Goal: Task Accomplishment & Management: Complete application form

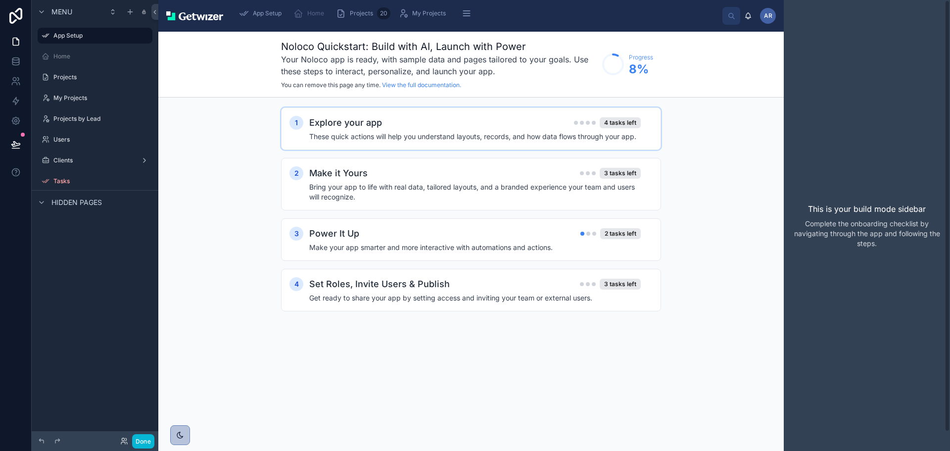
click at [485, 141] on h4 "These quick actions will help you understand layouts, records, and how data flo…" at bounding box center [474, 137] width 331 height 10
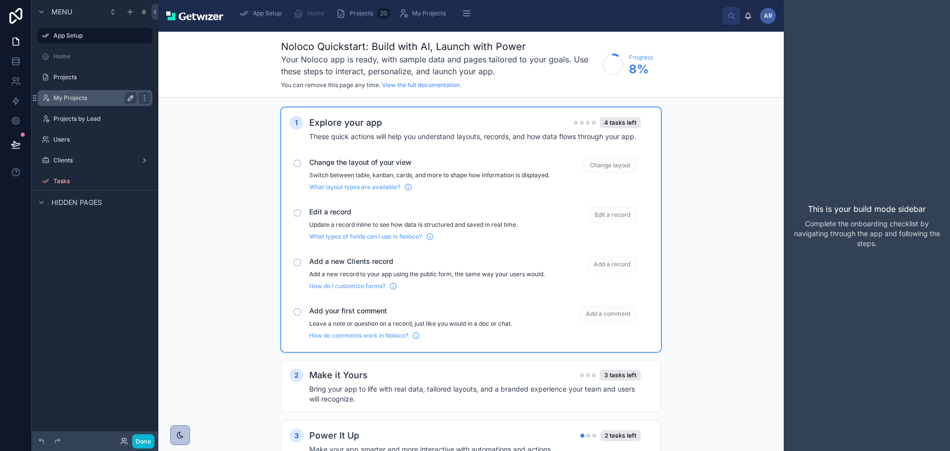
click at [135, 102] on icon "scrollable content" at bounding box center [131, 98] width 8 height 8
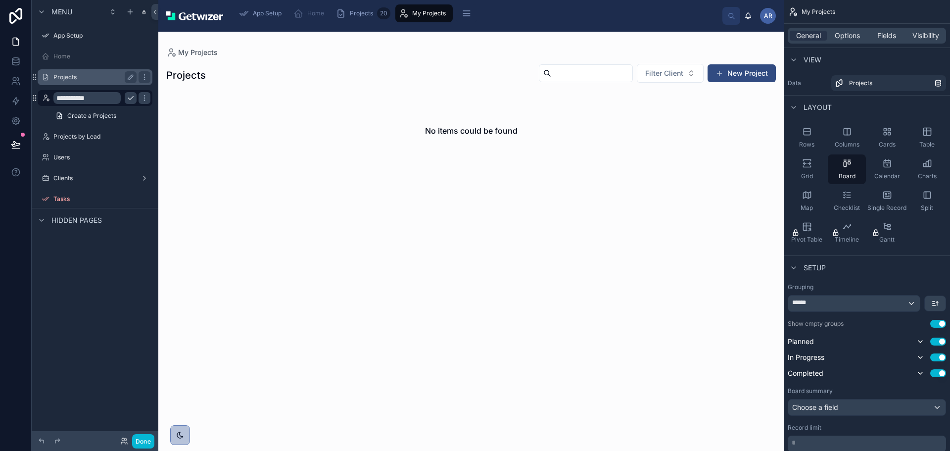
click at [92, 81] on label "Projects" at bounding box center [92, 77] width 79 height 8
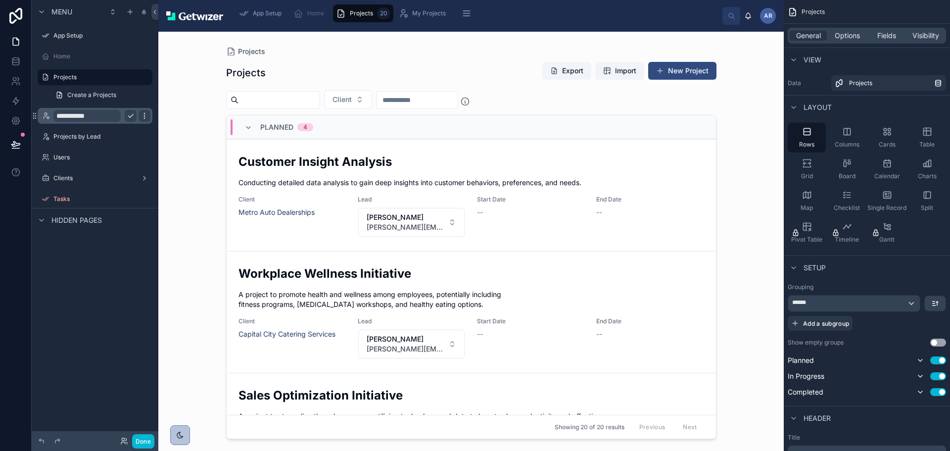
click at [148, 120] on icon "scrollable content" at bounding box center [144, 116] width 8 height 8
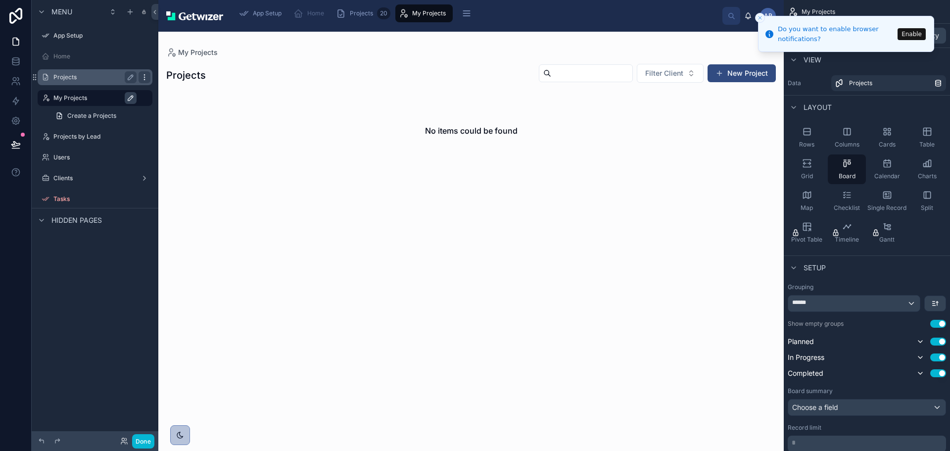
click at [144, 77] on icon "scrollable content" at bounding box center [144, 77] width 0 height 0
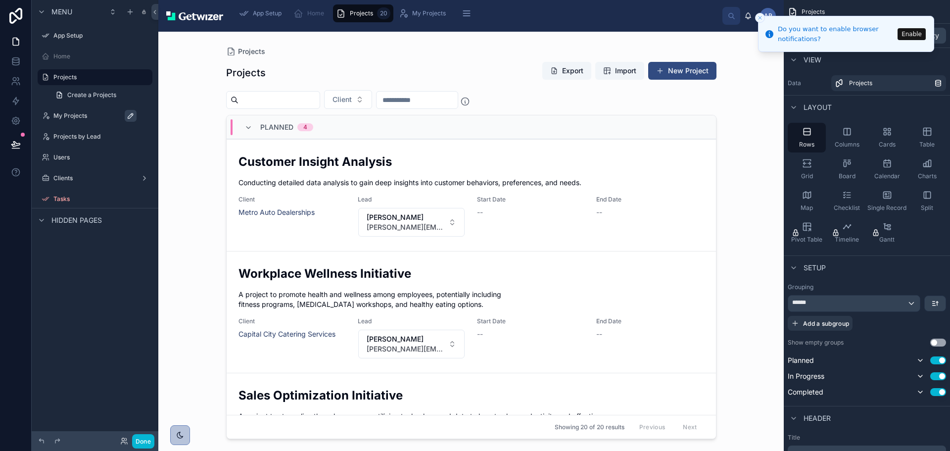
click at [370, 139] on div "Planned 4" at bounding box center [471, 127] width 489 height 24
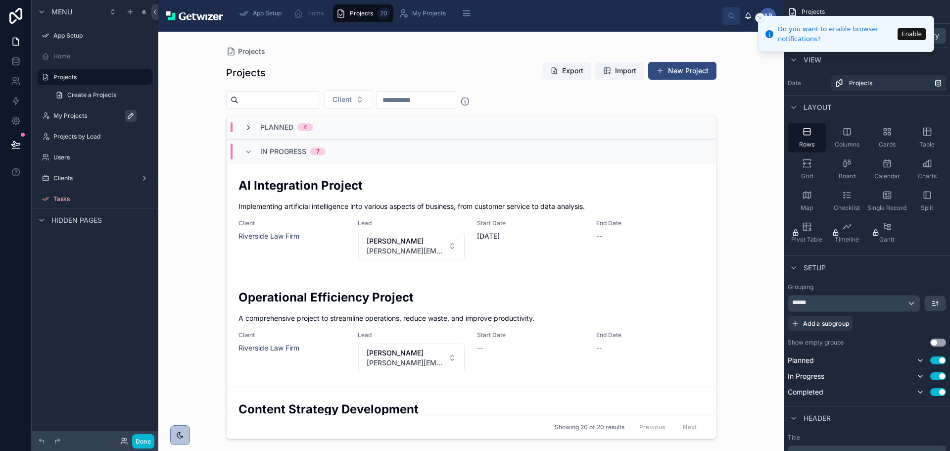
click at [250, 132] on icon at bounding box center [248, 128] width 8 height 8
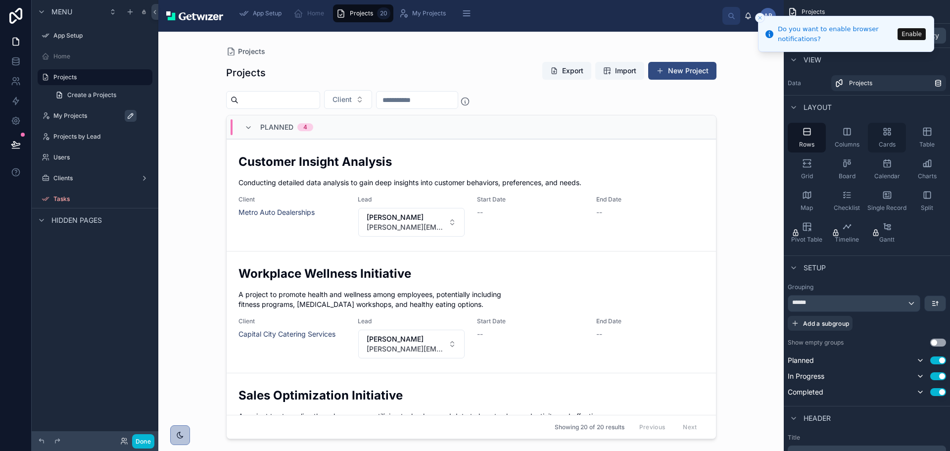
click at [882, 137] on icon "scrollable content" at bounding box center [887, 132] width 10 height 10
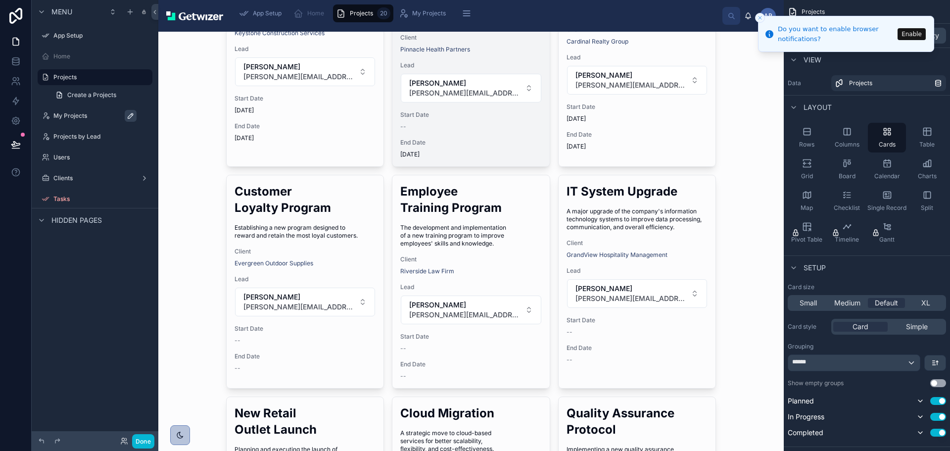
scroll to position [1237, 0]
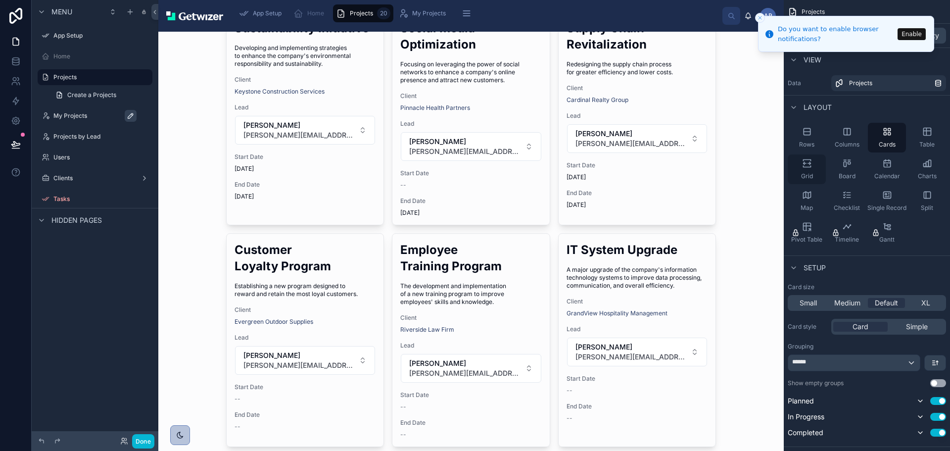
click at [802, 168] on icon "scrollable content" at bounding box center [807, 163] width 10 height 10
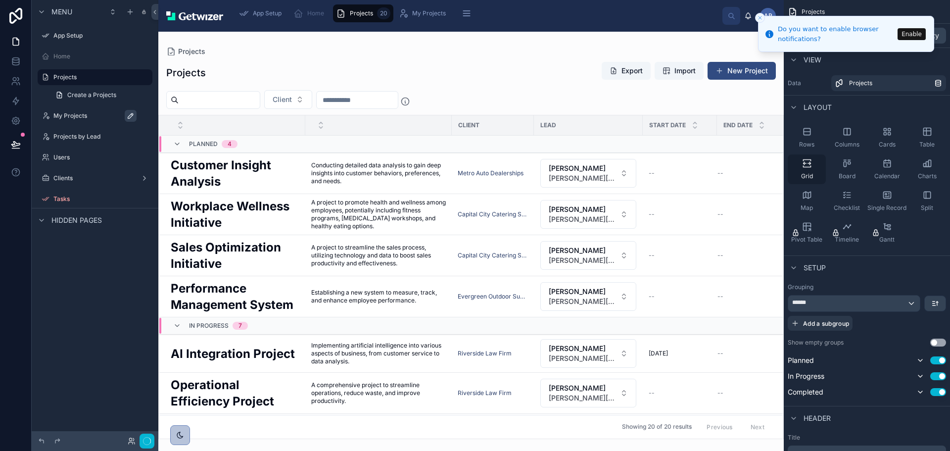
scroll to position [0, 0]
click at [924, 200] on icon "scrollable content" at bounding box center [927, 195] width 10 height 10
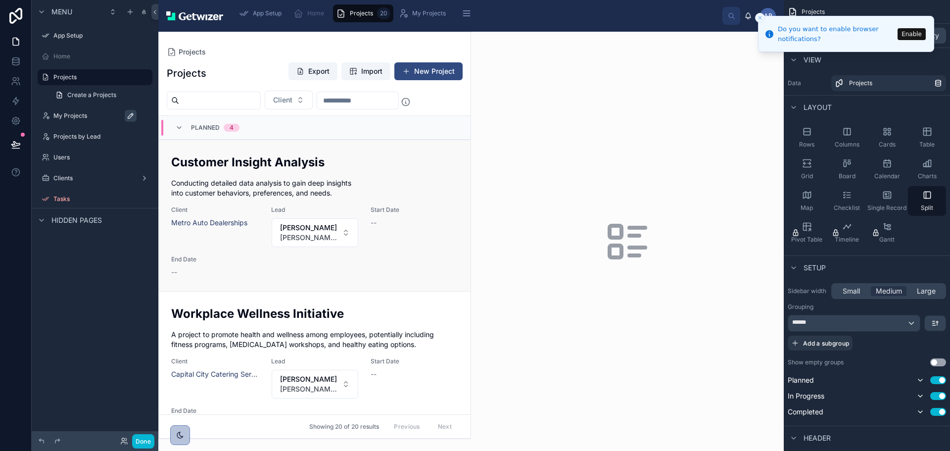
click at [404, 198] on span "Conducting detailed data analysis to gain deep insights into customer behaviors…" at bounding box center [314, 188] width 287 height 20
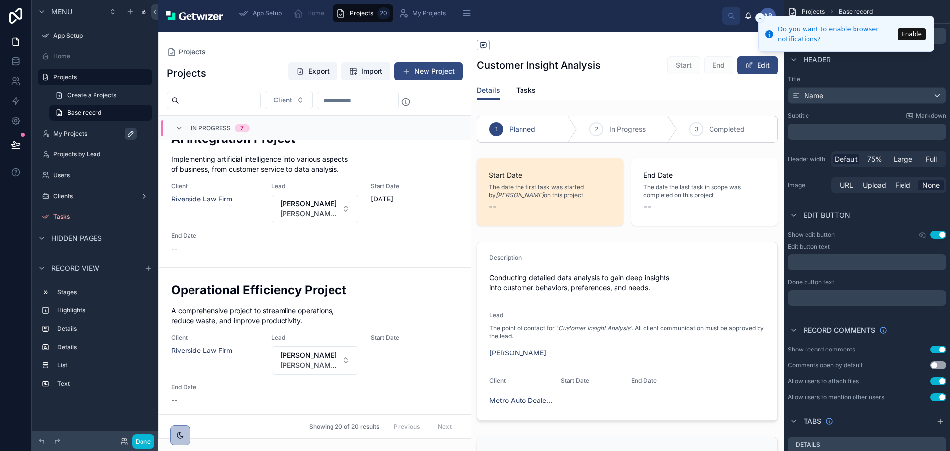
scroll to position [791, 0]
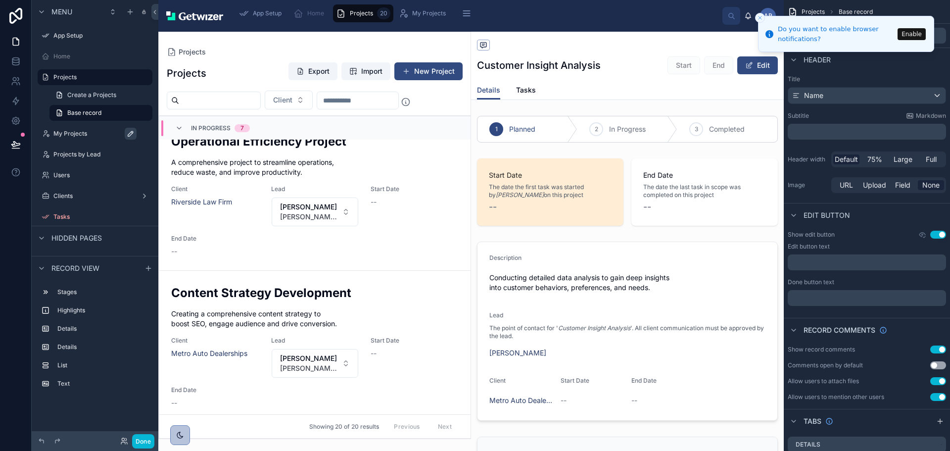
click at [339, 81] on div "Export Import New Project" at bounding box center [371, 71] width 182 height 19
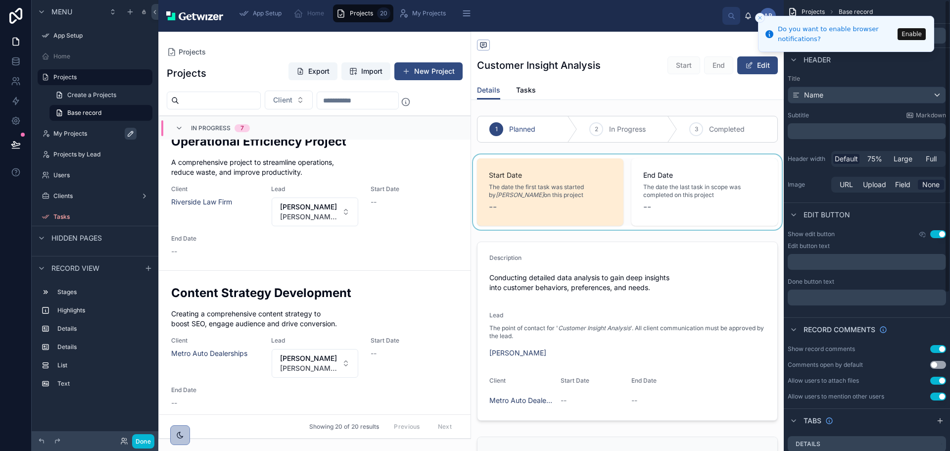
scroll to position [0, 0]
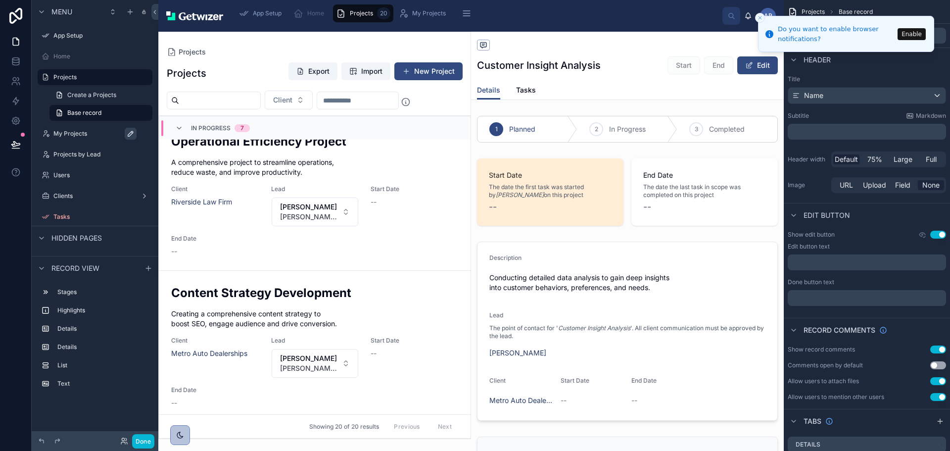
click at [331, 81] on div "Export Import New Project" at bounding box center [371, 71] width 182 height 19
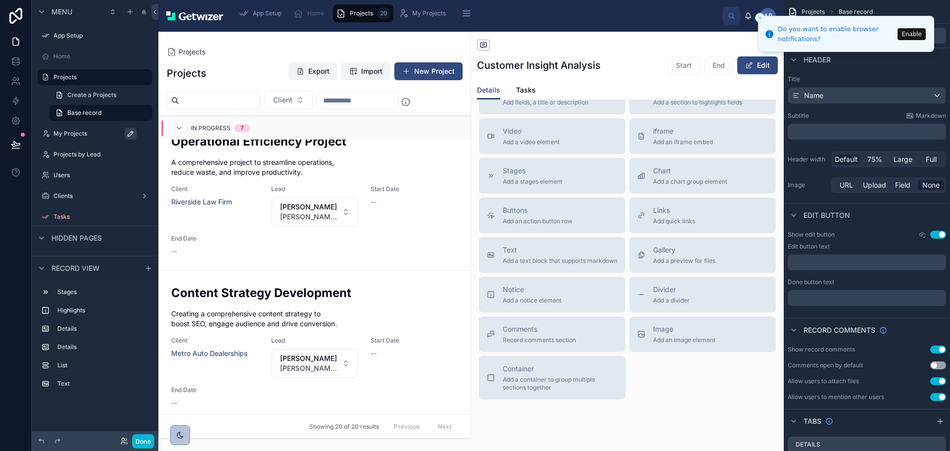
scroll to position [742, 0]
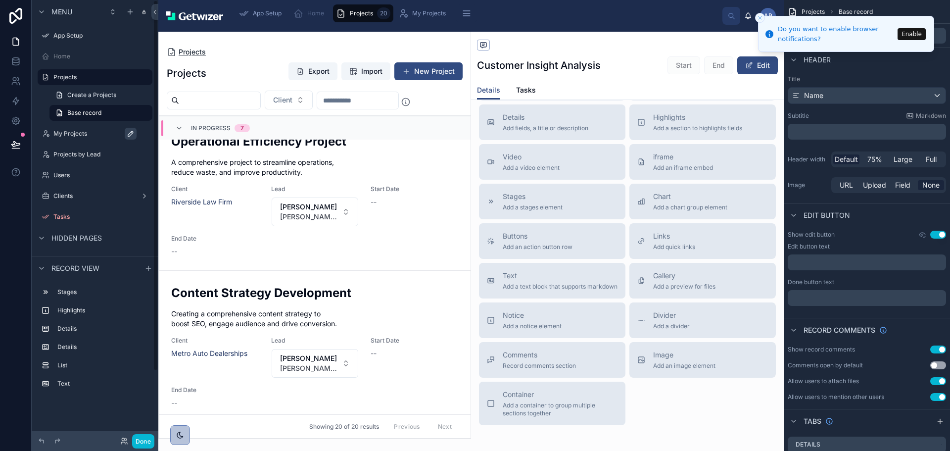
click at [206, 57] on span "Projects" at bounding box center [192, 52] width 27 height 10
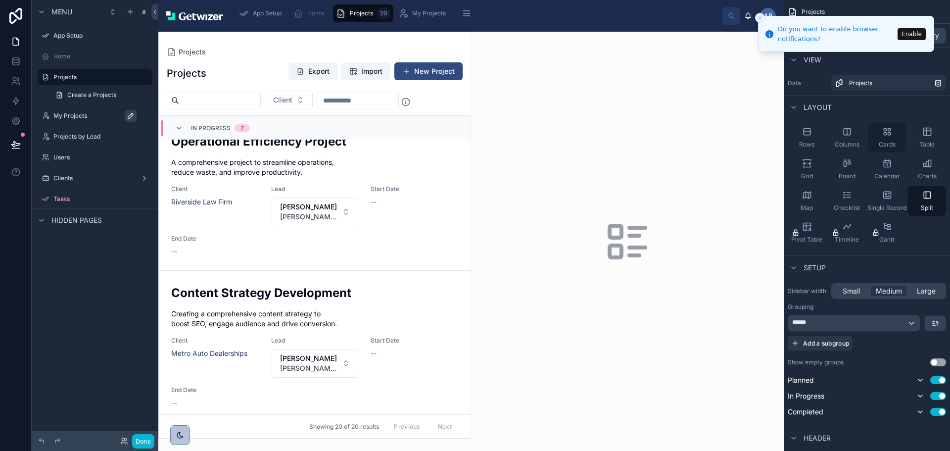
click at [882, 137] on icon "scrollable content" at bounding box center [887, 132] width 10 height 10
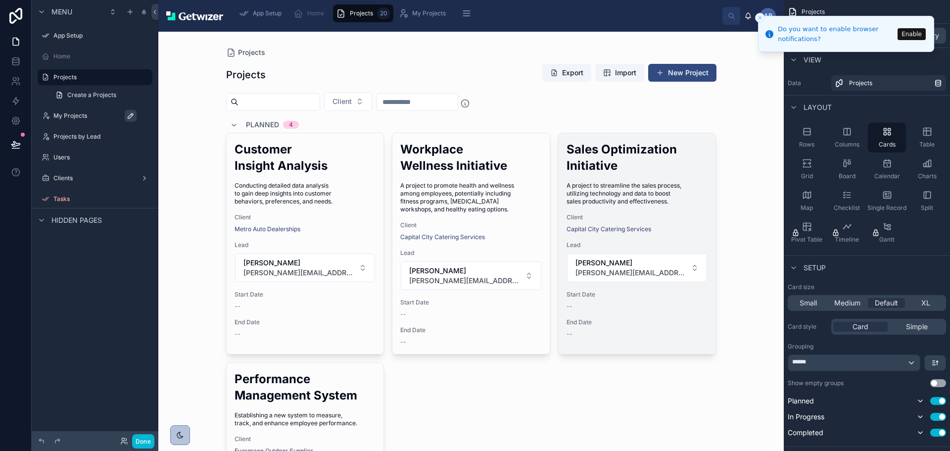
click at [634, 174] on h2 "Sales Optimization Initiative" at bounding box center [636, 157] width 141 height 33
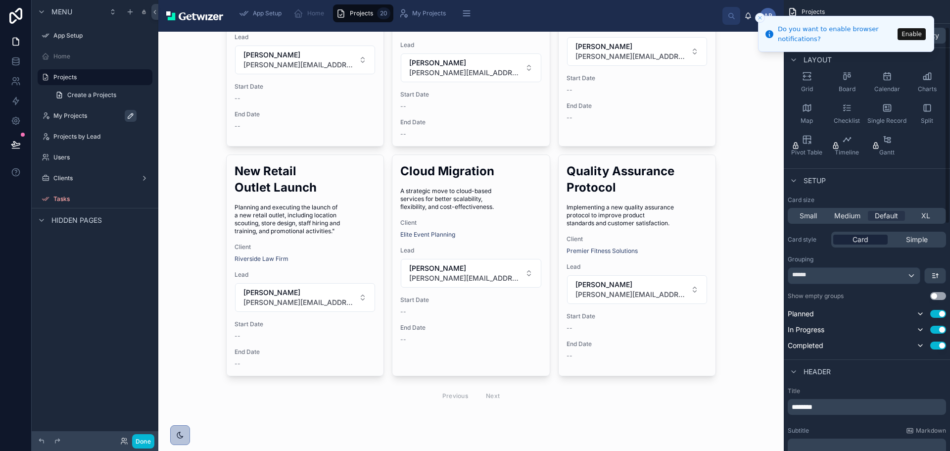
scroll to position [99, 0]
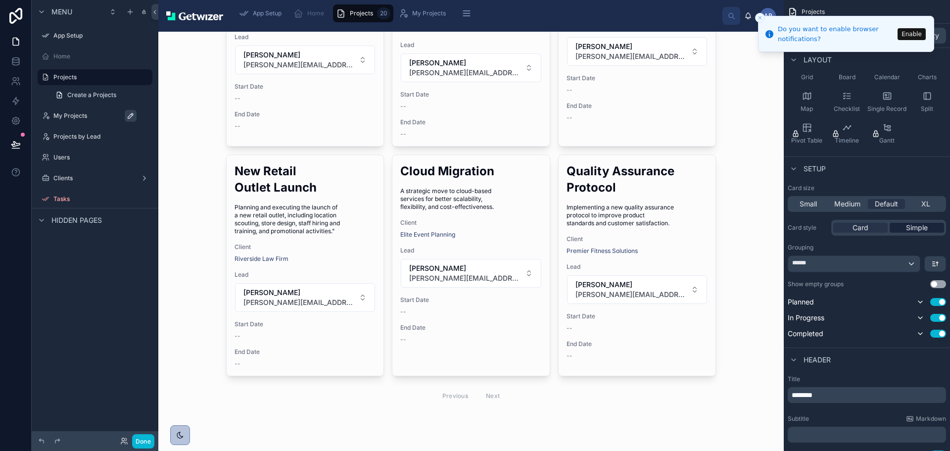
click at [906, 232] on span "Simple" at bounding box center [917, 228] width 22 height 10
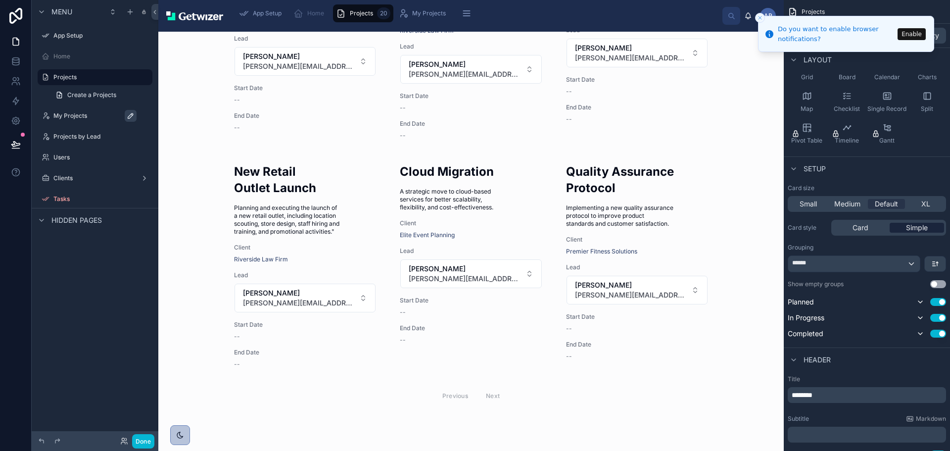
scroll to position [2149, 0]
click at [833, 232] on div "Card" at bounding box center [860, 228] width 54 height 10
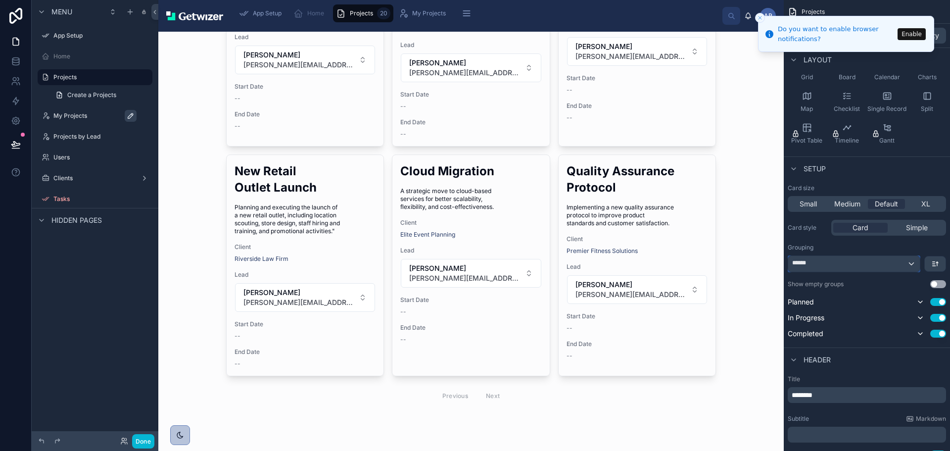
click at [907, 272] on div "******" at bounding box center [854, 264] width 132 height 16
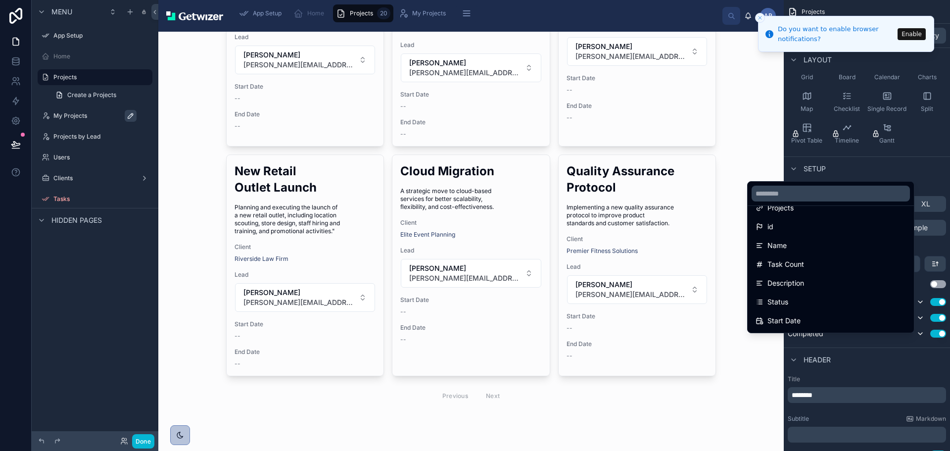
scroll to position [0, 0]
click at [930, 205] on div "scrollable content" at bounding box center [475, 225] width 950 height 451
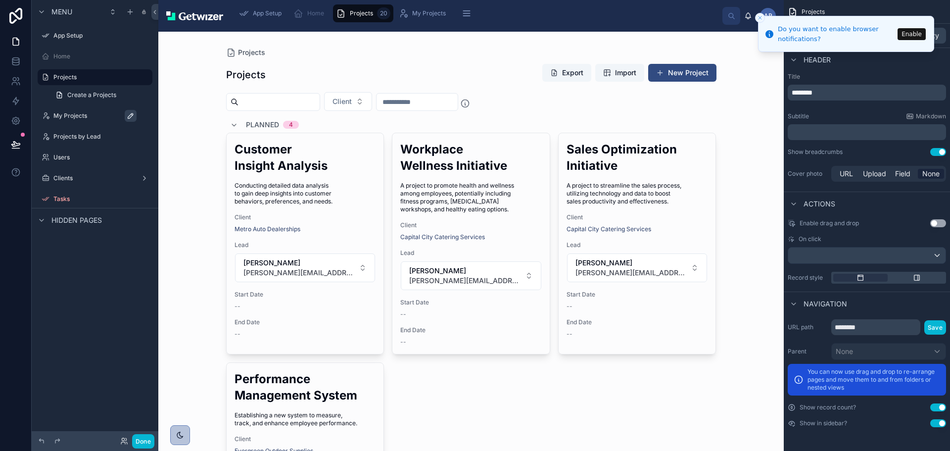
click at [759, 17] on icon "Close toast" at bounding box center [760, 18] width 6 height 6
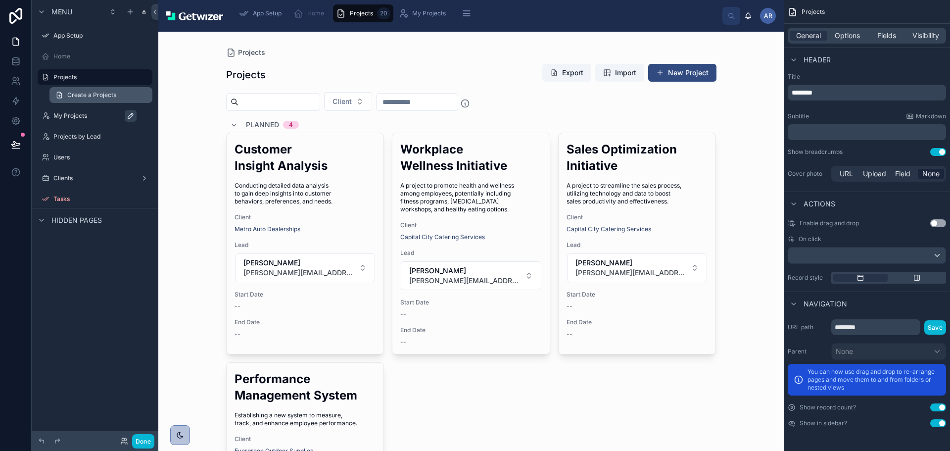
click at [116, 99] on span "Create a Projects" at bounding box center [91, 95] width 49 height 8
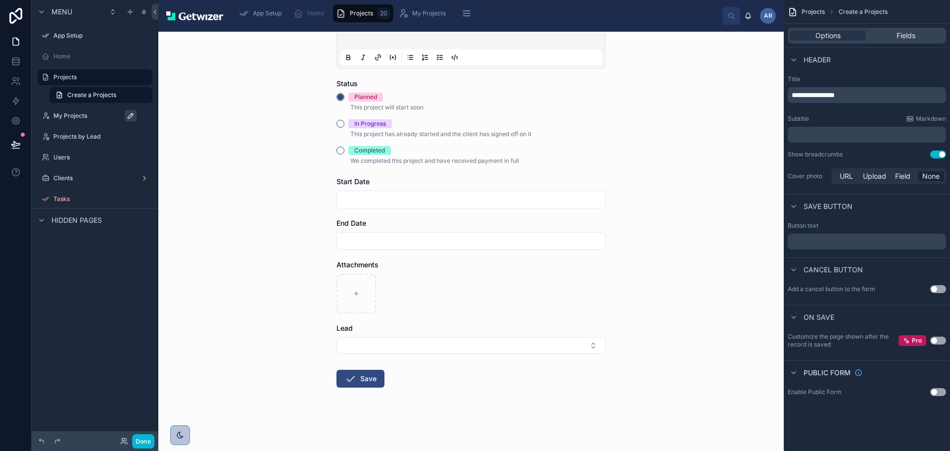
scroll to position [277, 0]
click at [938, 293] on button "Use setting" at bounding box center [938, 289] width 16 height 8
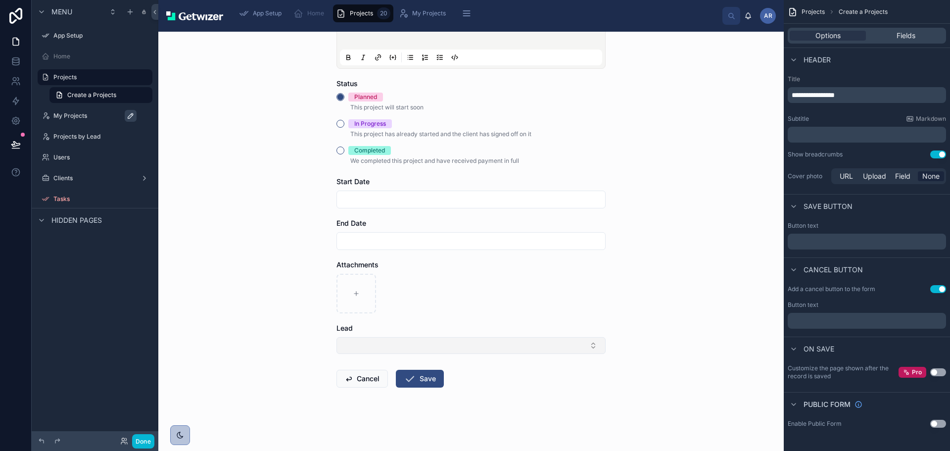
click at [388, 337] on button "Select Button" at bounding box center [470, 345] width 269 height 17
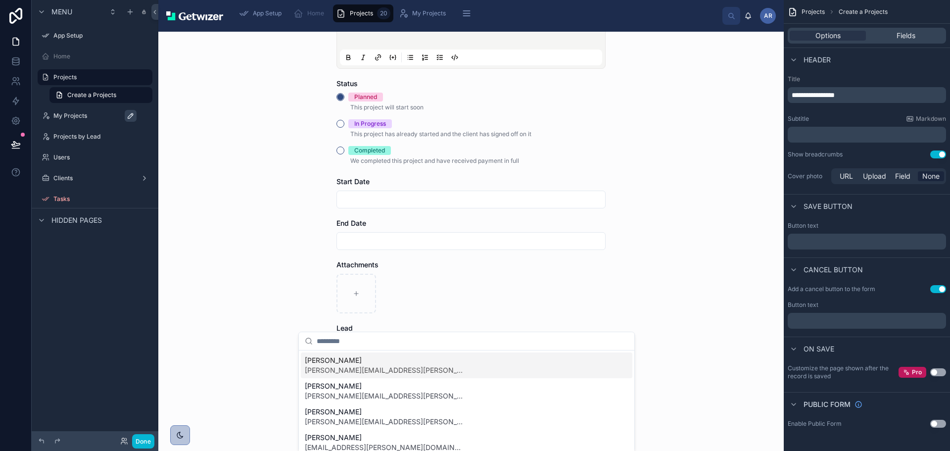
click at [219, 353] on div "Projects Create a Projects Create a Projects Name Description Status Planned Th…" at bounding box center [470, 241] width 625 height 419
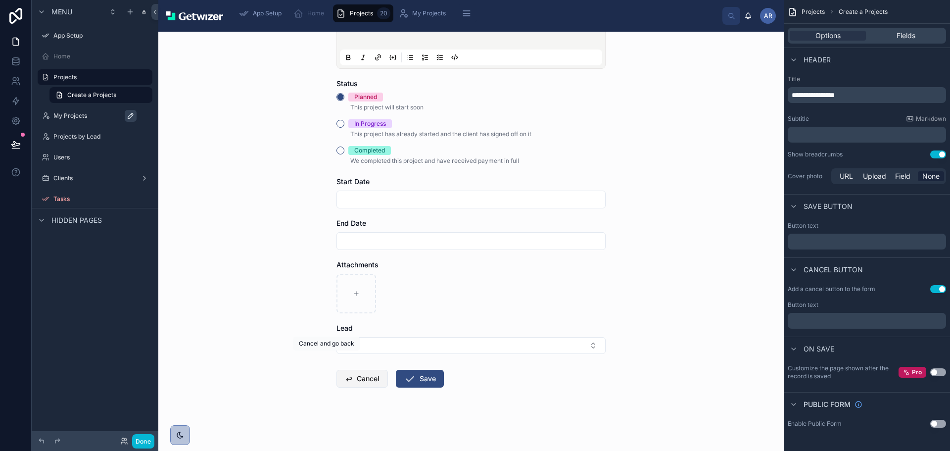
click at [336, 370] on button "Cancel" at bounding box center [361, 379] width 51 height 18
